Goal: Understand process/instructions: Learn about a topic

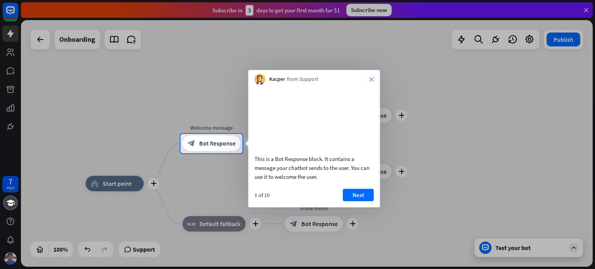
click at [372, 79] on icon "close" at bounding box center [371, 79] width 5 height 5
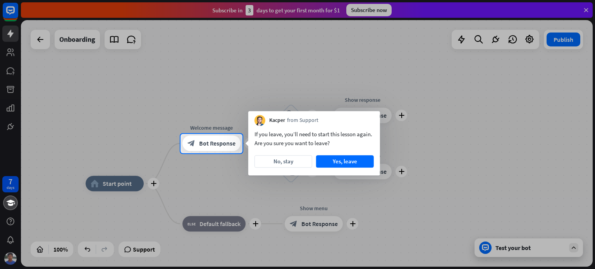
click at [505, 181] on div at bounding box center [297, 211] width 595 height 116
click at [278, 159] on button "No, stay" at bounding box center [284, 161] width 58 height 12
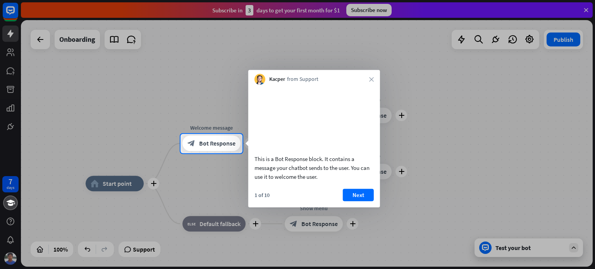
click at [369, 77] on div "Kacper from Support close" at bounding box center [314, 77] width 132 height 15
click at [371, 78] on icon "close" at bounding box center [371, 79] width 5 height 5
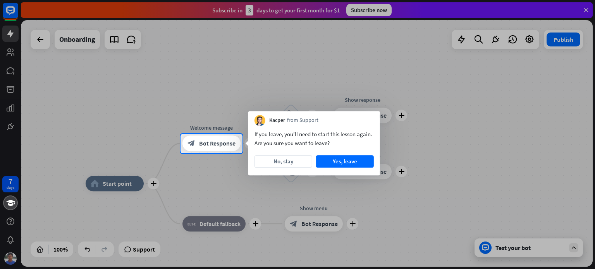
drag, startPoint x: 352, startPoint y: 115, endPoint x: 237, endPoint y: 108, distance: 114.9
click at [237, 108] on body "7 days close Product Help First steps Get started with ChatBot Help Center Foll…" at bounding box center [297, 134] width 595 height 269
click at [276, 164] on button "No, stay" at bounding box center [284, 161] width 58 height 12
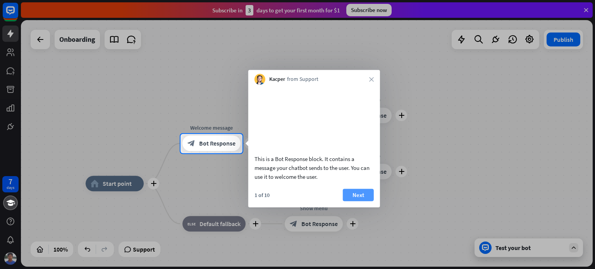
click at [355, 201] on button "Next" at bounding box center [358, 195] width 31 height 12
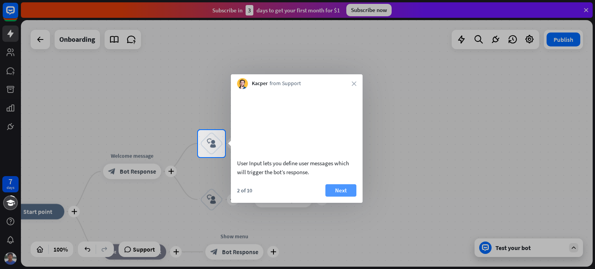
click at [342, 197] on button "Next" at bounding box center [341, 191] width 31 height 12
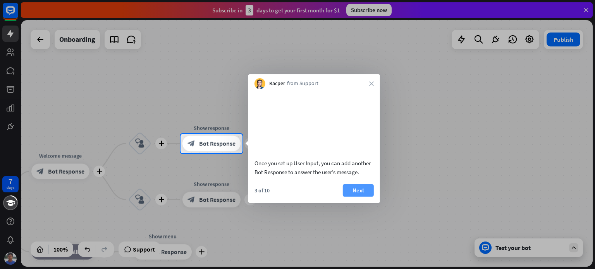
click at [358, 197] on button "Next" at bounding box center [358, 191] width 31 height 12
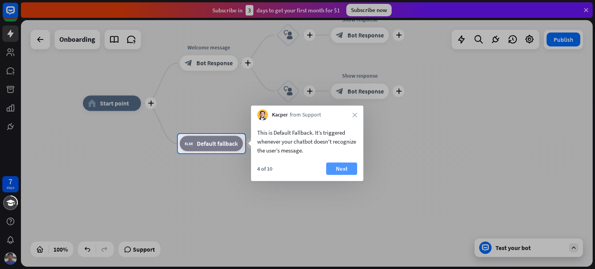
click at [345, 170] on button "Next" at bounding box center [341, 169] width 31 height 12
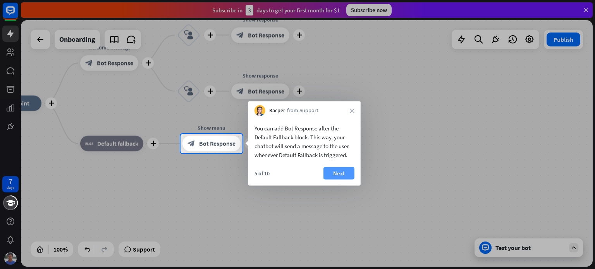
click at [348, 171] on button "Next" at bounding box center [339, 173] width 31 height 12
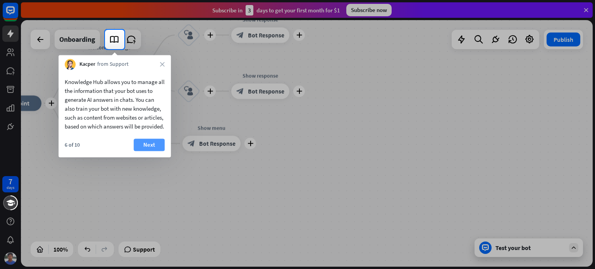
click at [153, 151] on button "Next" at bounding box center [149, 145] width 31 height 12
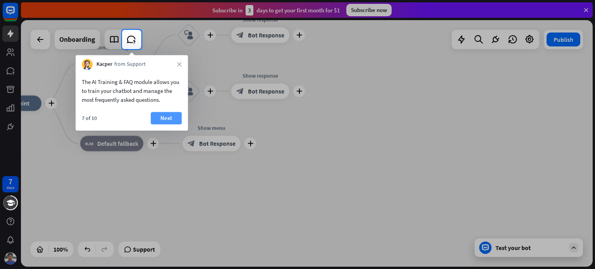
click at [171, 120] on button "Next" at bounding box center [166, 118] width 31 height 12
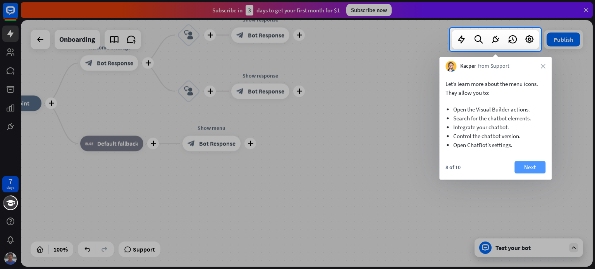
click at [525, 161] on button "Next" at bounding box center [530, 167] width 31 height 12
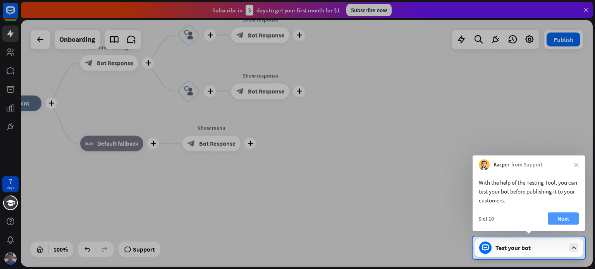
click at [555, 216] on button "Next" at bounding box center [563, 219] width 31 height 12
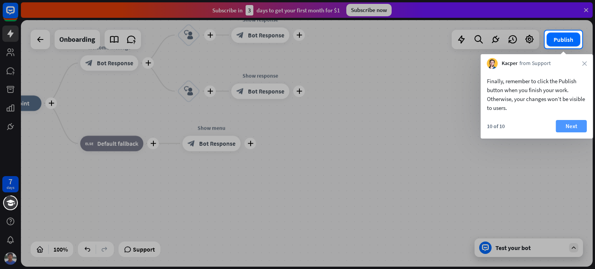
click at [577, 131] on button "Next" at bounding box center [571, 126] width 31 height 12
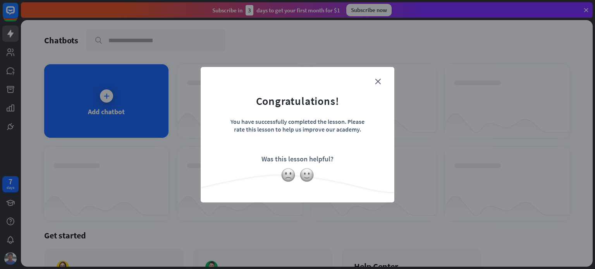
click at [374, 81] on form "Congratulations! You have successfully completed the lesson. Please rate this l…" at bounding box center [297, 123] width 174 height 93
click at [376, 79] on icon "close" at bounding box center [378, 82] width 6 height 6
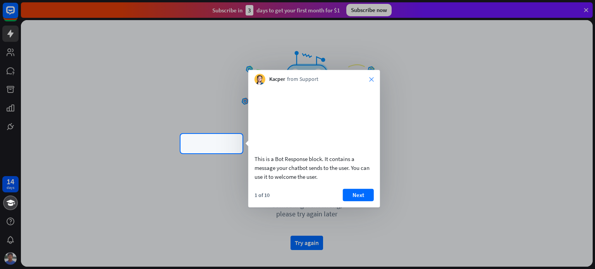
click at [372, 77] on icon "close" at bounding box center [371, 79] width 5 height 5
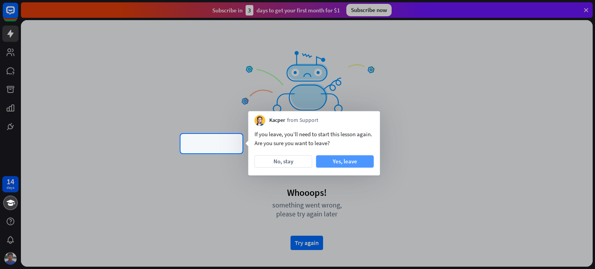
click at [349, 157] on button "Yes, leave" at bounding box center [345, 161] width 58 height 12
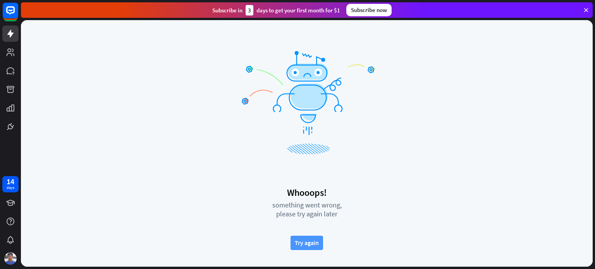
click at [306, 241] on button "Try again" at bounding box center [307, 243] width 33 height 14
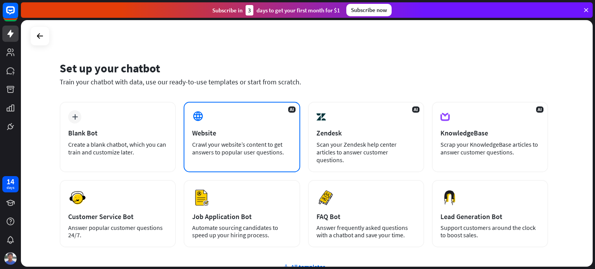
click at [229, 127] on div "AI Website Crawl your website’s content to get answers to popular user question…" at bounding box center [242, 137] width 116 height 71
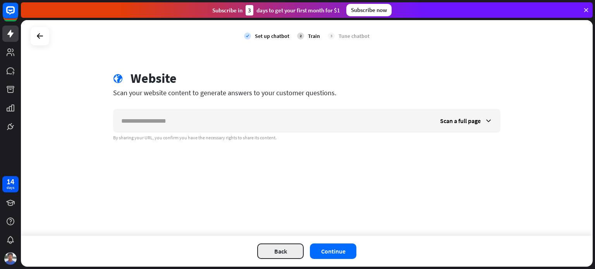
click at [283, 253] on button "Back" at bounding box center [280, 252] width 47 height 16
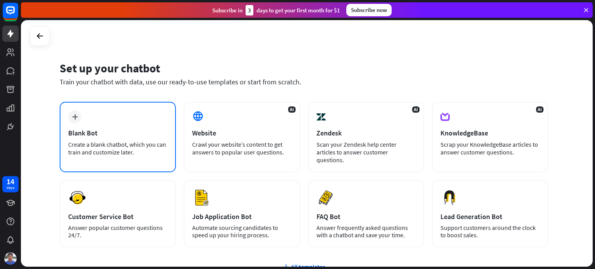
click at [93, 129] on div "Blank Bot" at bounding box center [117, 133] width 99 height 9
